Goal: Find specific page/section: Find specific page/section

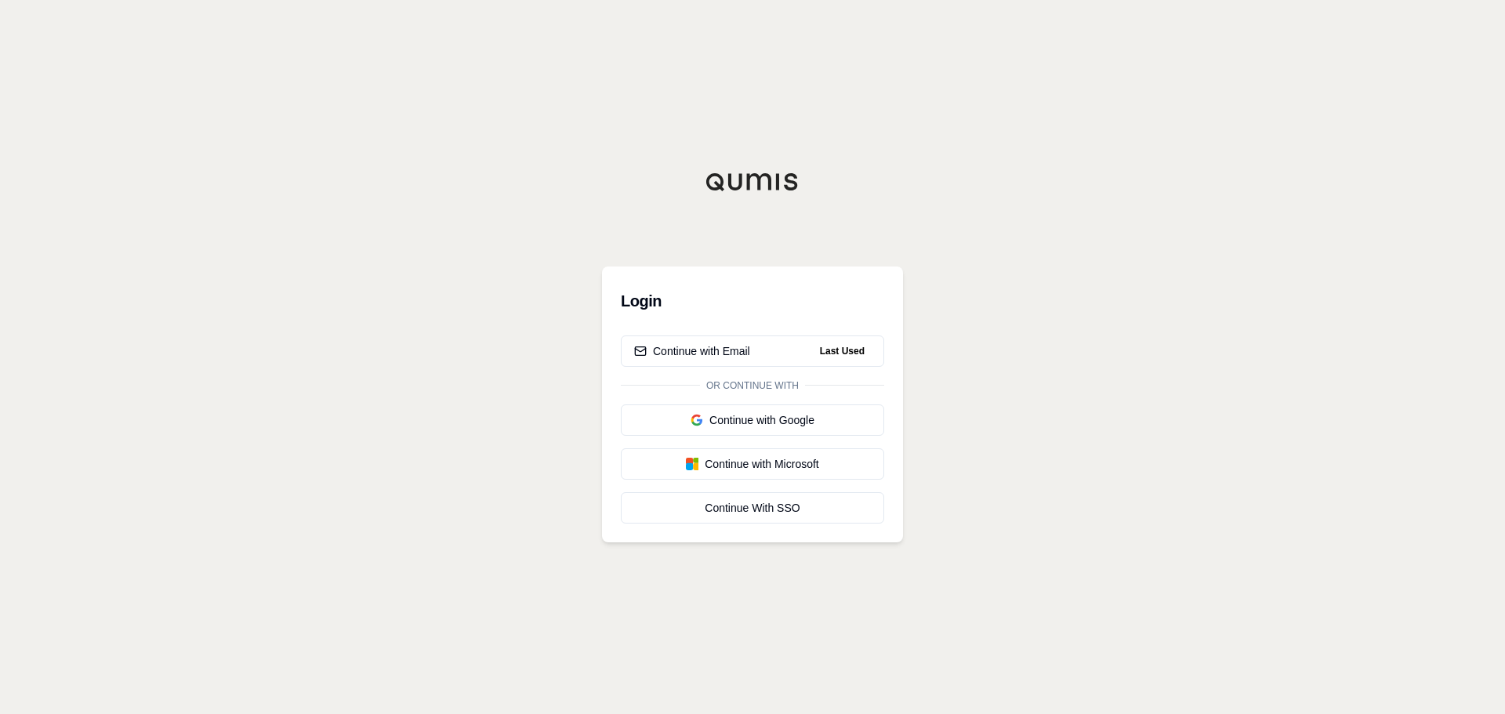
click at [743, 333] on div "Login Continue with Email Last Used Or continue with Continue with Google Conti…" at bounding box center [752, 405] width 301 height 276
click at [746, 350] on div "Continue with Email" at bounding box center [692, 351] width 116 height 16
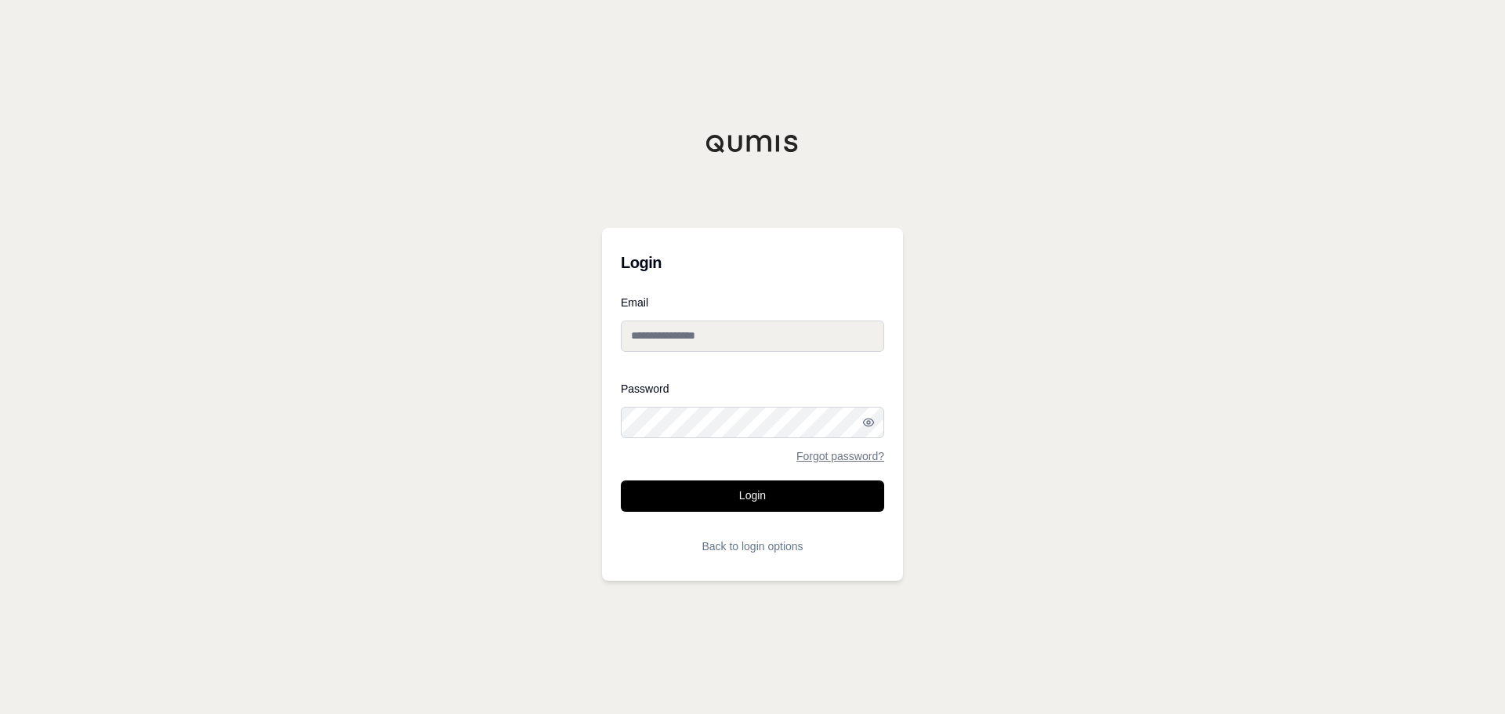
type input "**********"
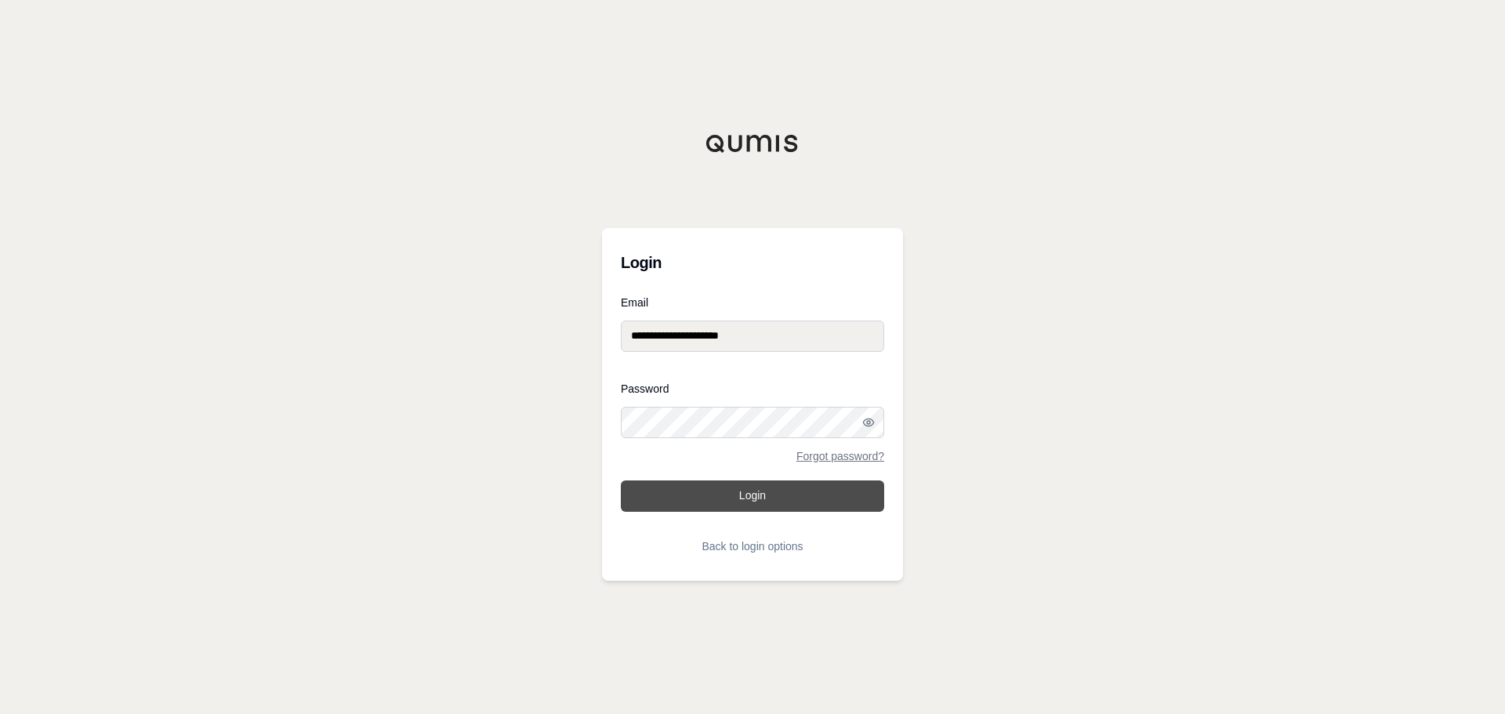
click at [799, 500] on button "Login" at bounding box center [752, 496] width 263 height 31
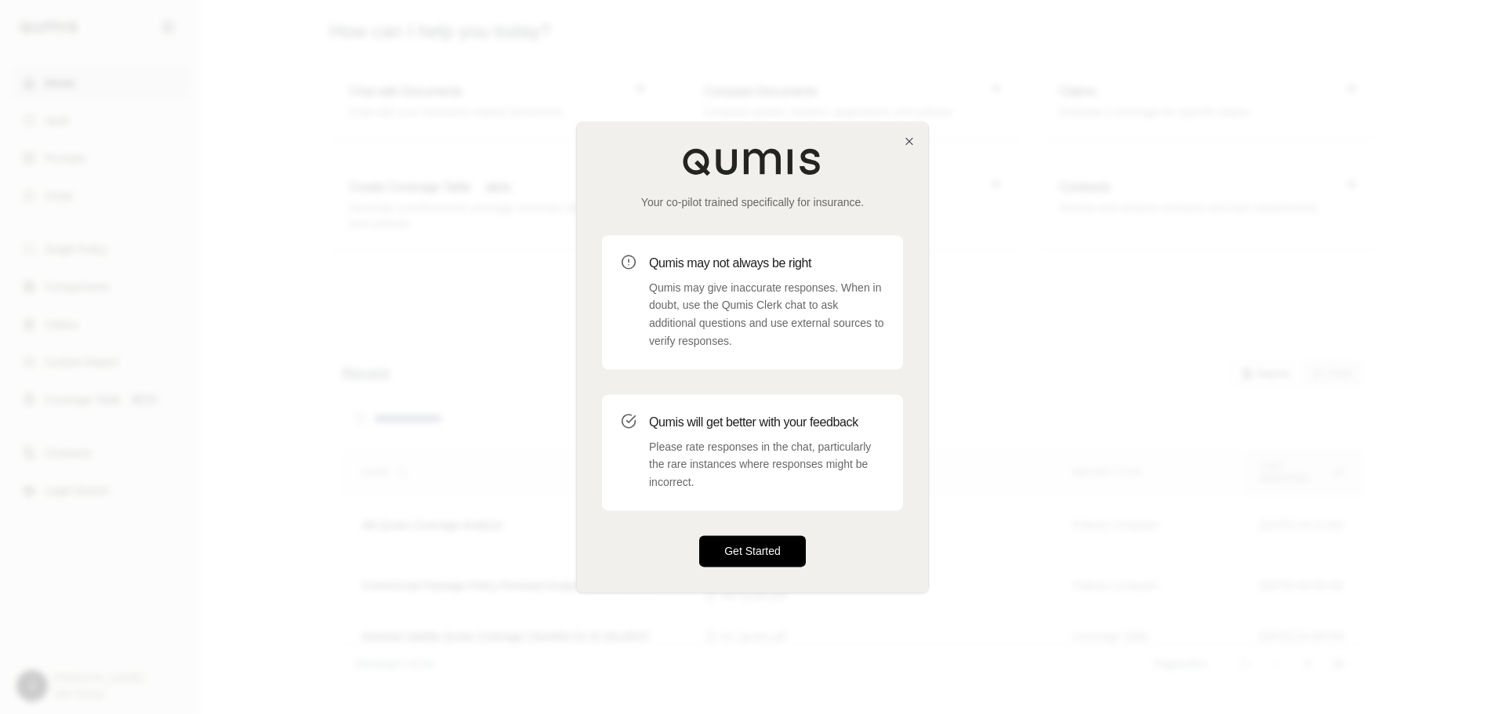
click at [743, 564] on button "Get Started" at bounding box center [752, 551] width 107 height 31
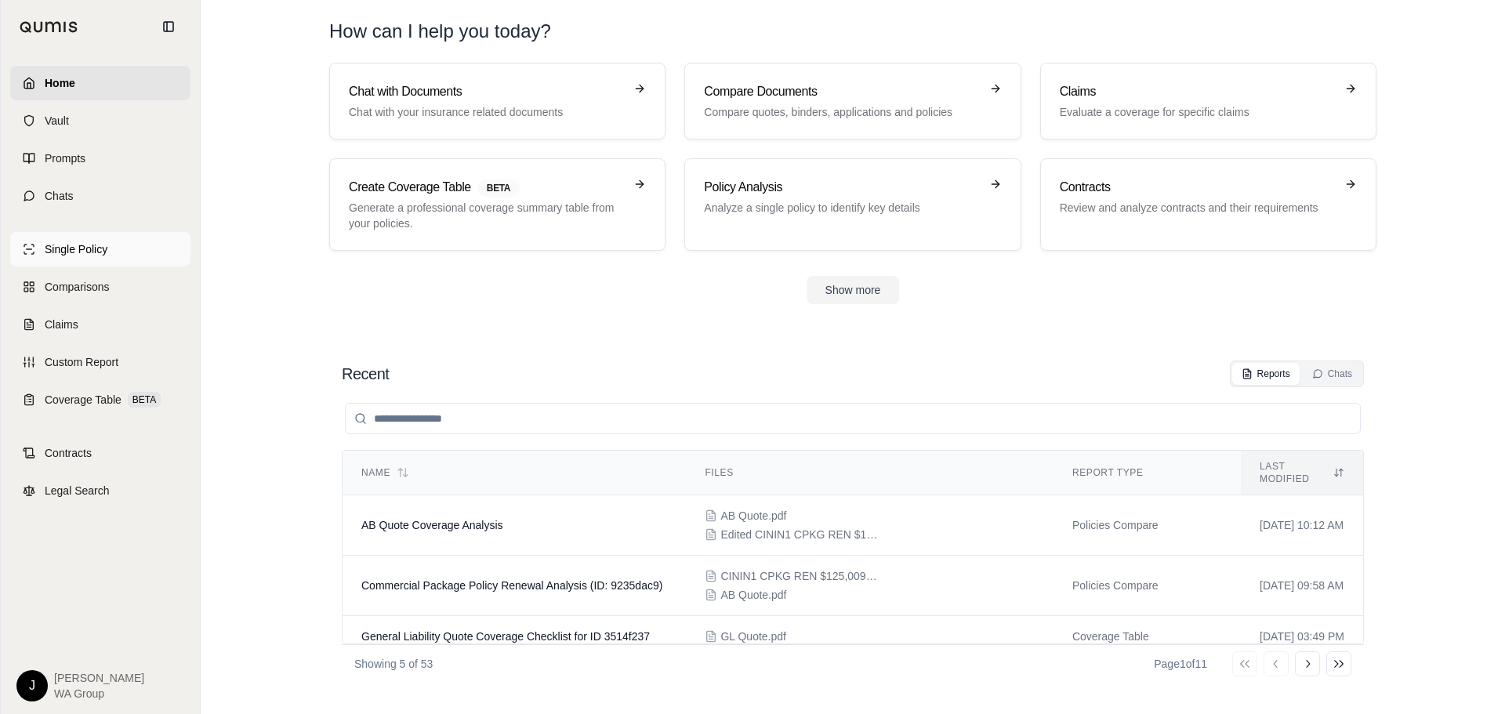
click at [81, 260] on link "Single Policy" at bounding box center [100, 249] width 180 height 34
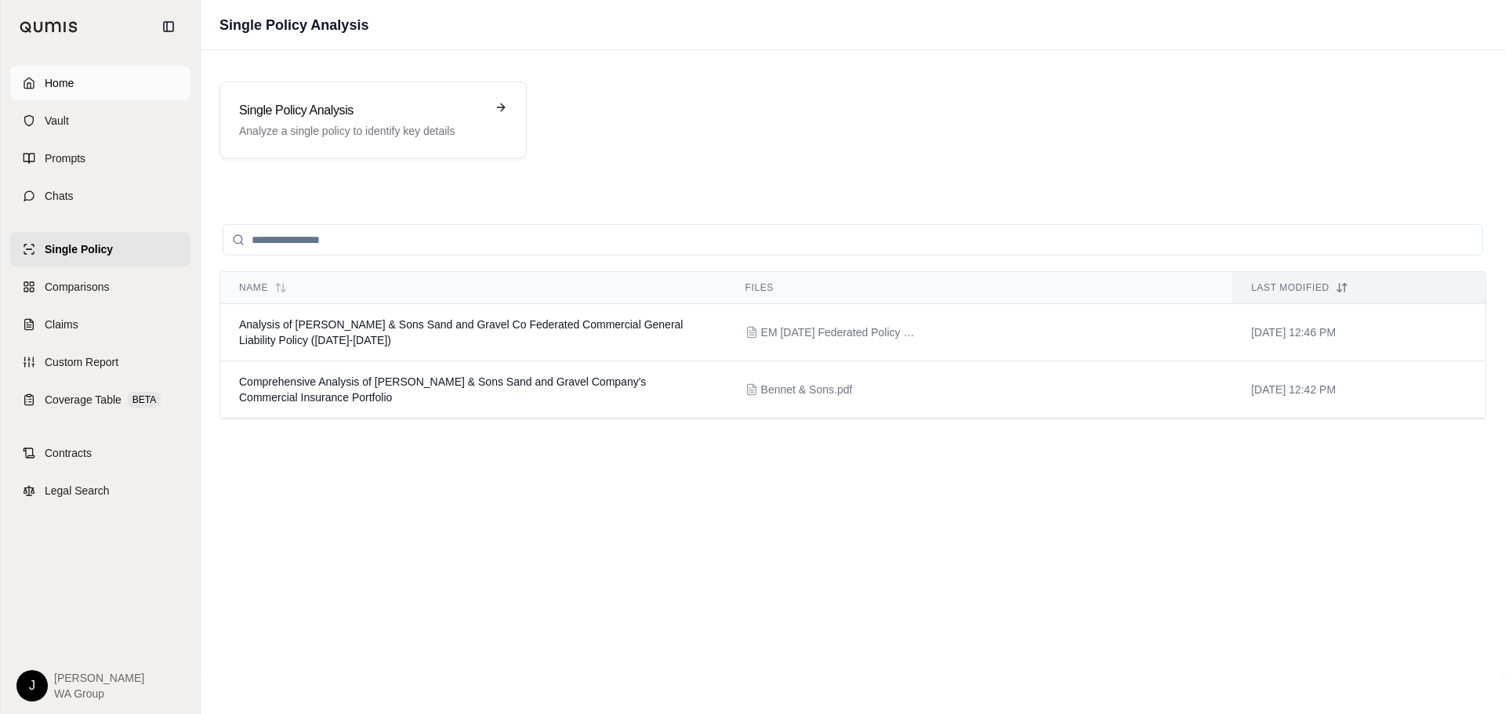
click at [60, 72] on link "Home" at bounding box center [100, 83] width 180 height 34
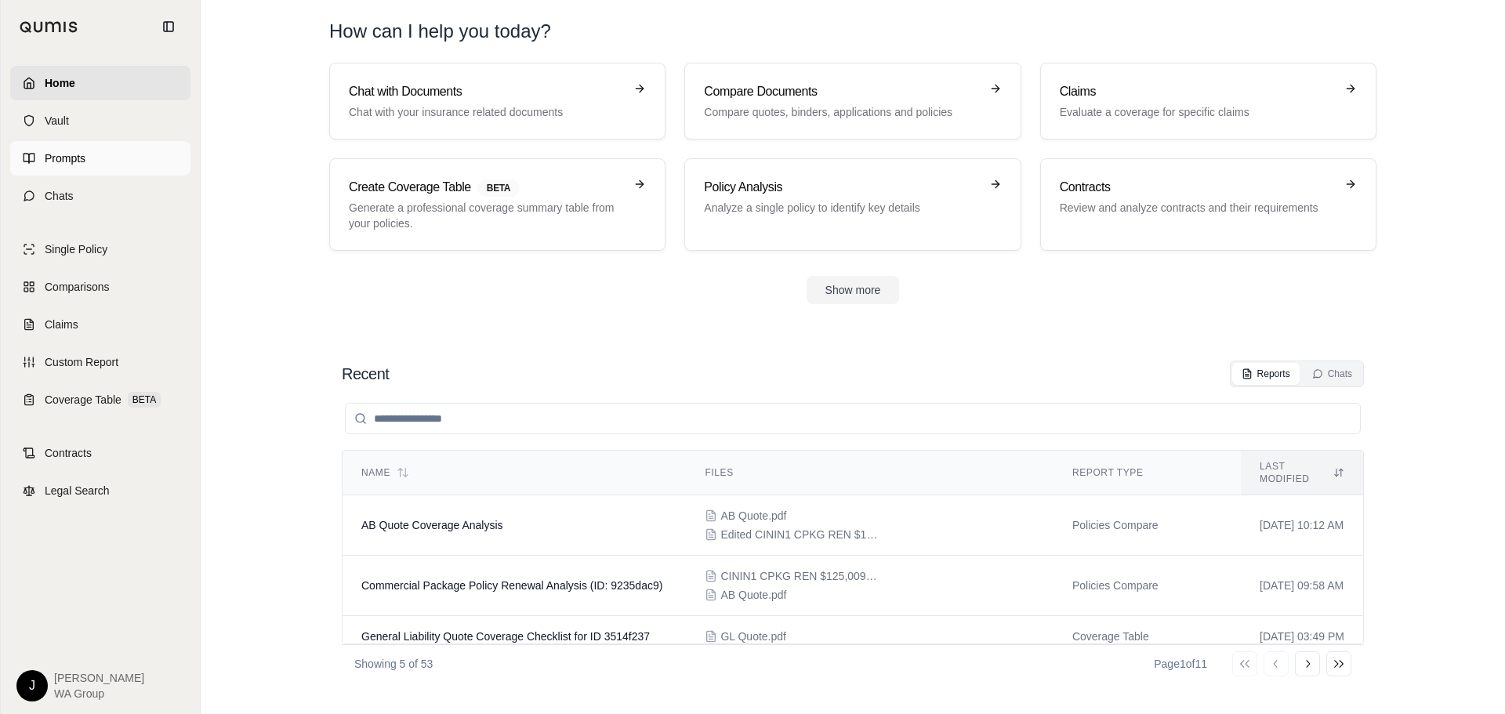
click at [77, 158] on span "Prompts" at bounding box center [65, 159] width 41 height 16
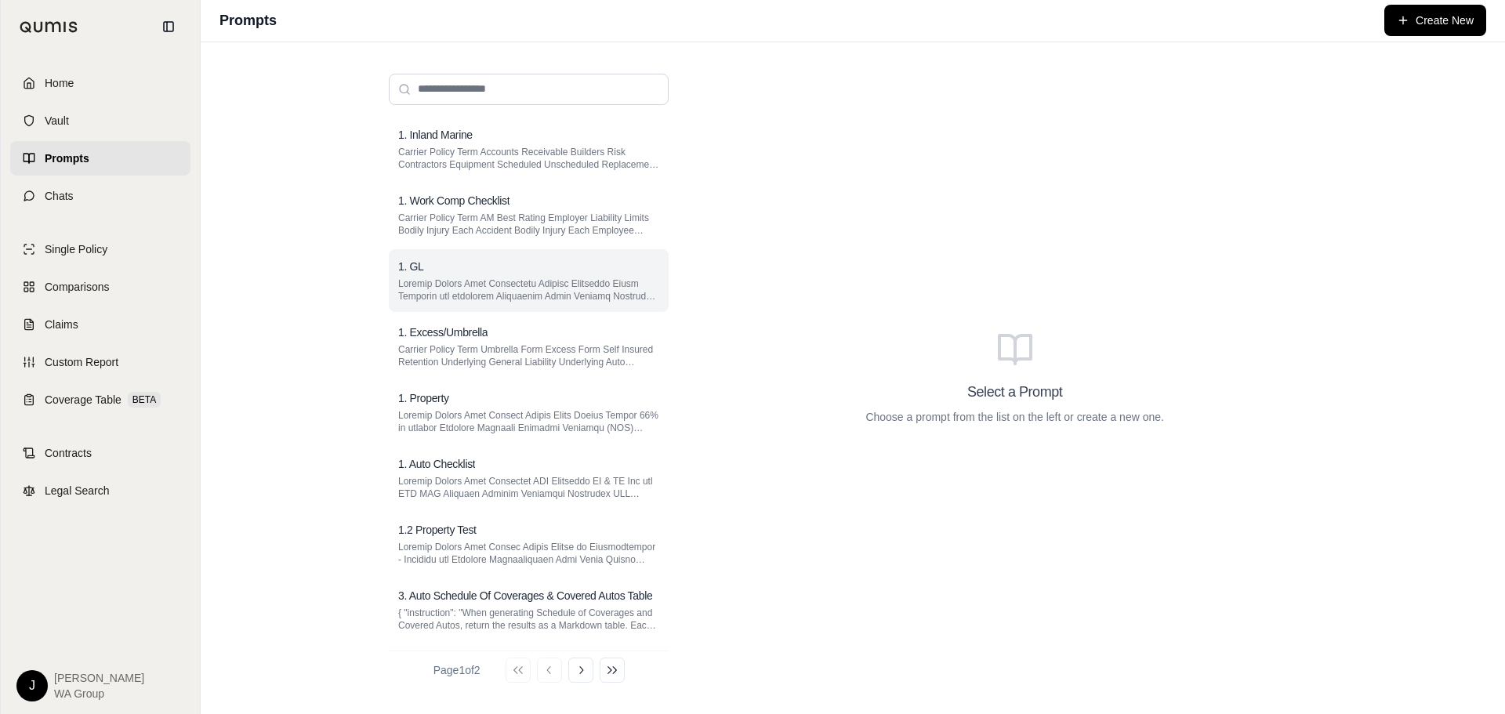
click at [481, 278] on p at bounding box center [528, 290] width 261 height 25
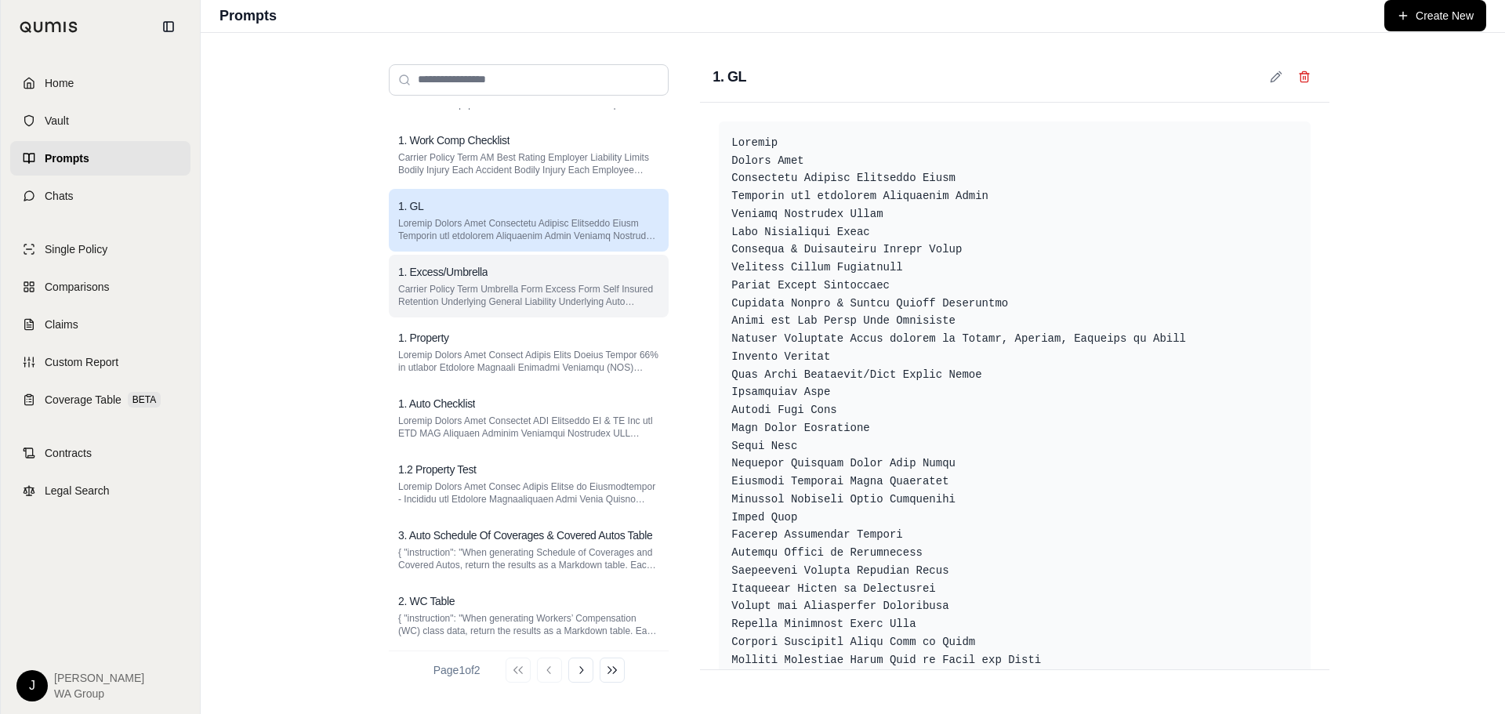
scroll to position [78, 0]
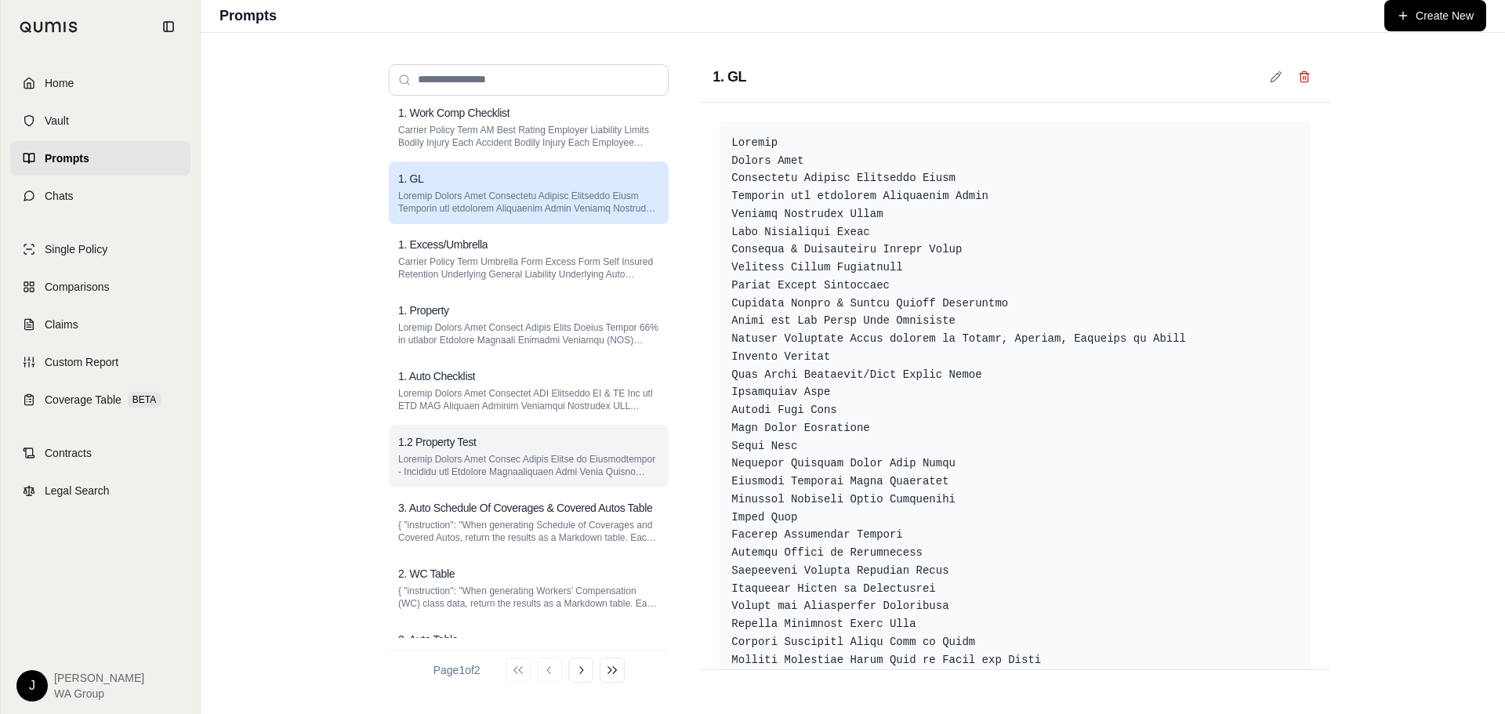
click at [480, 454] on p at bounding box center [528, 465] width 261 height 25
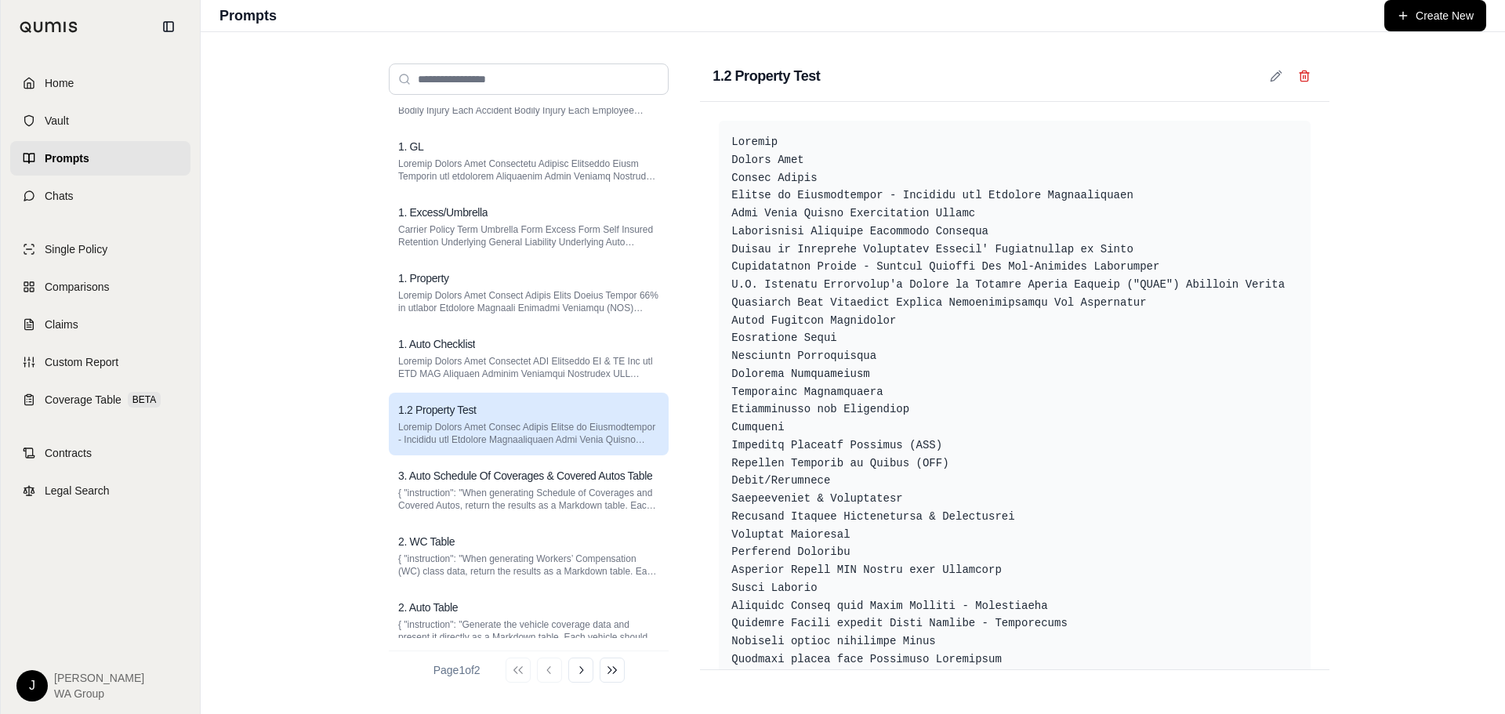
scroll to position [125, 0]
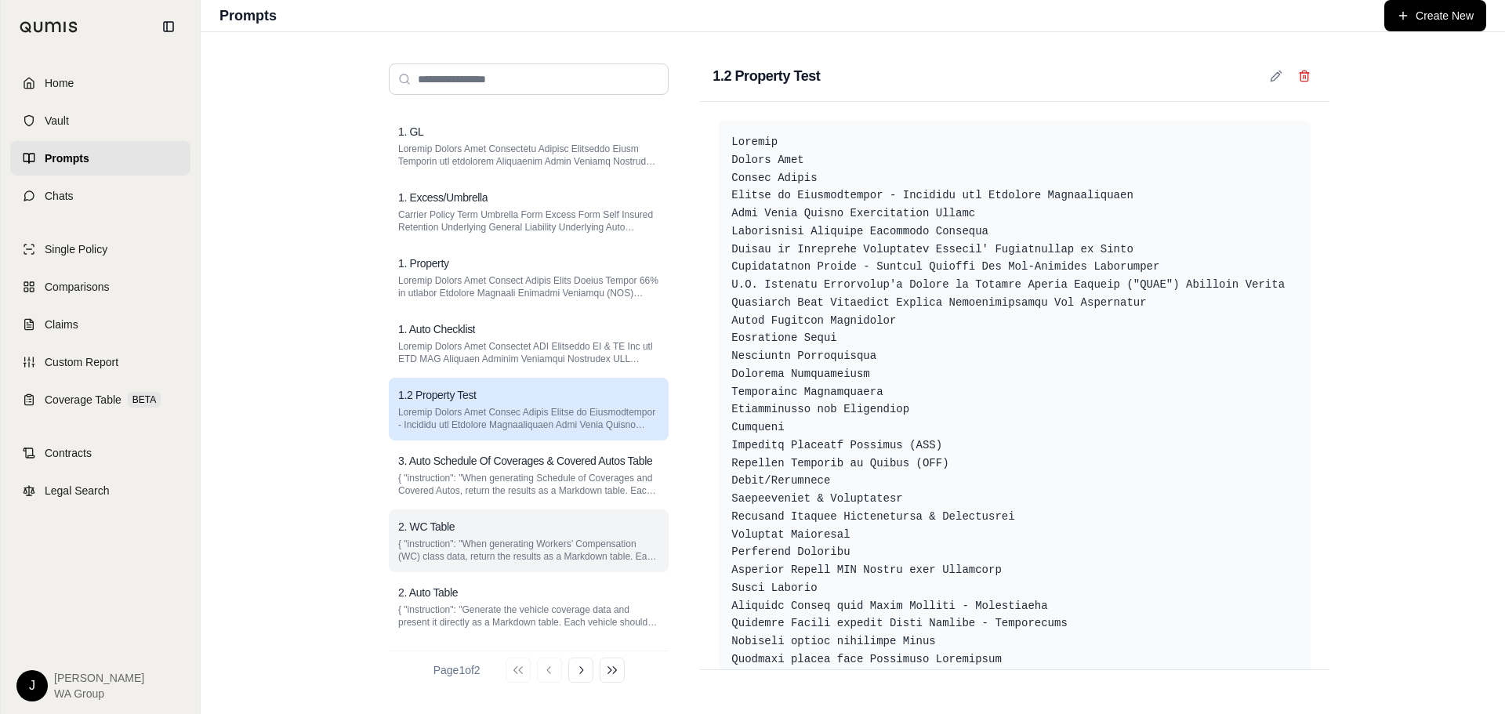
click at [452, 533] on h3 "2. WC Table" at bounding box center [426, 527] width 56 height 16
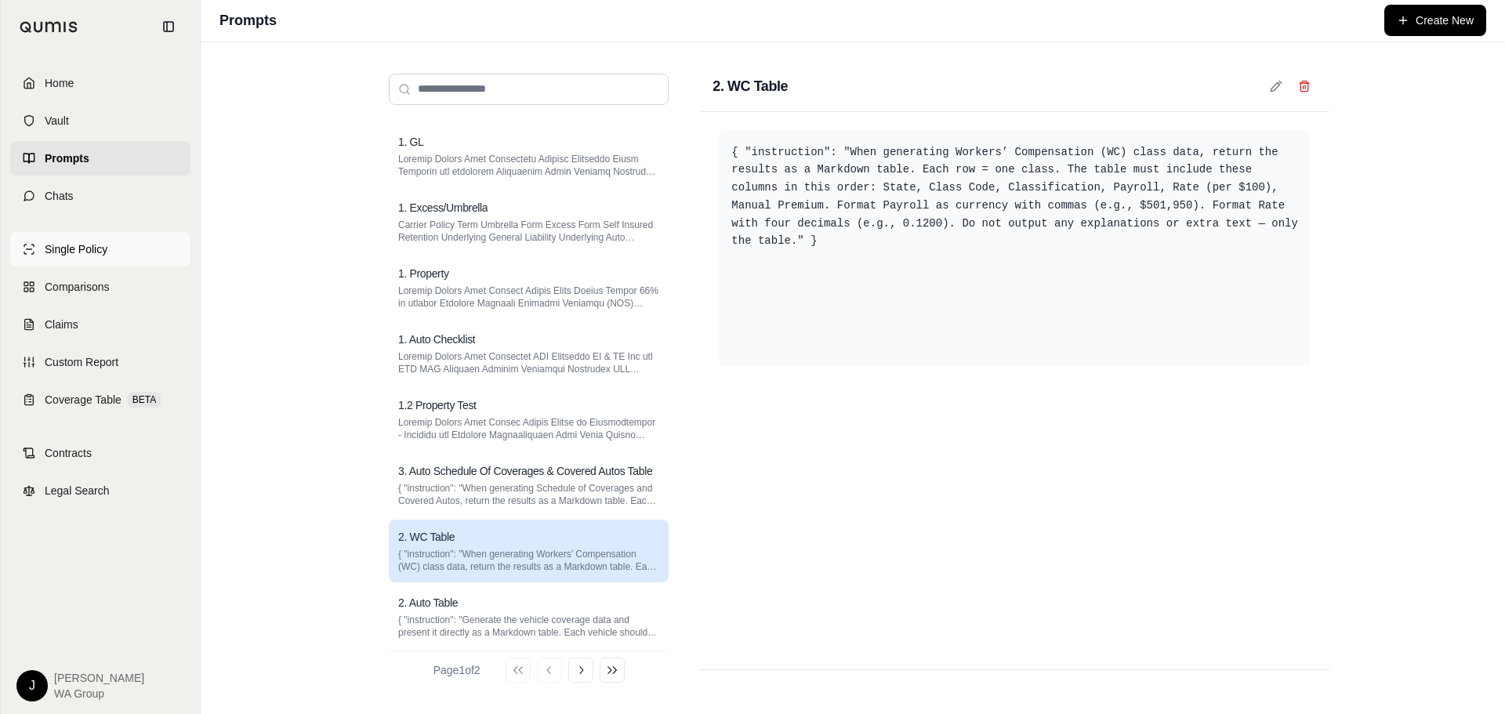
click at [72, 258] on link "Single Policy" at bounding box center [100, 249] width 180 height 34
